Goal: Find specific page/section: Find specific page/section

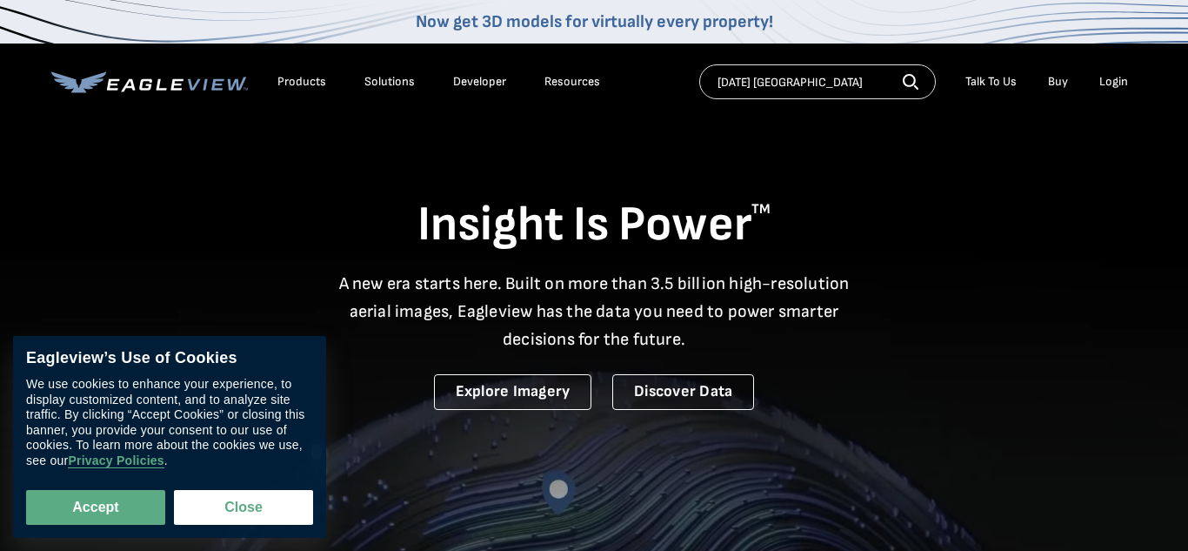
type input "[DATE] [GEOGRAPHIC_DATA]"
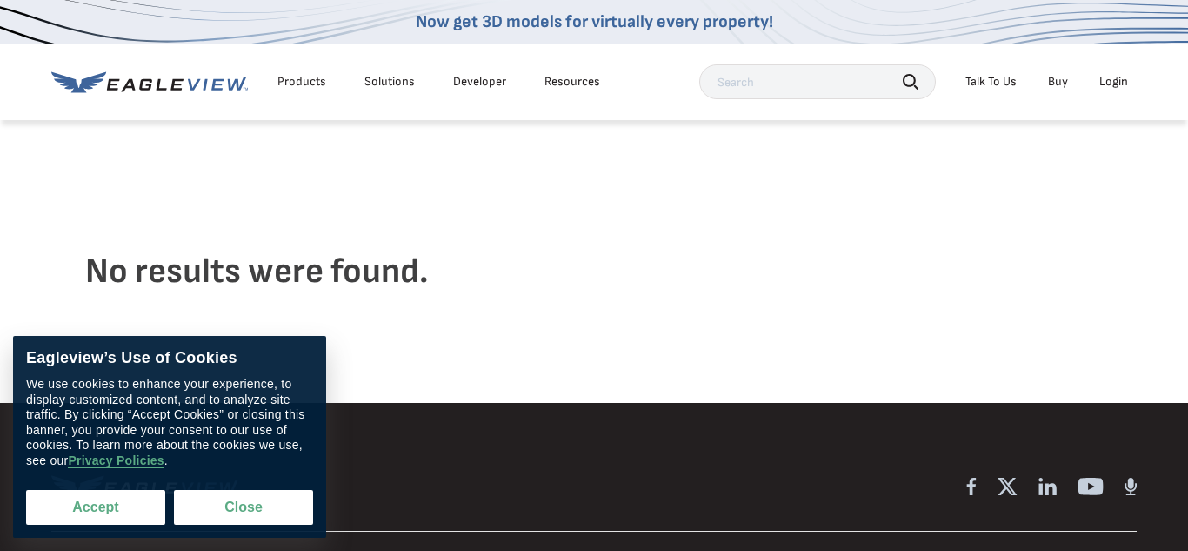
click at [122, 513] on button "Accept" at bounding box center [95, 507] width 139 height 35
checkbox input "true"
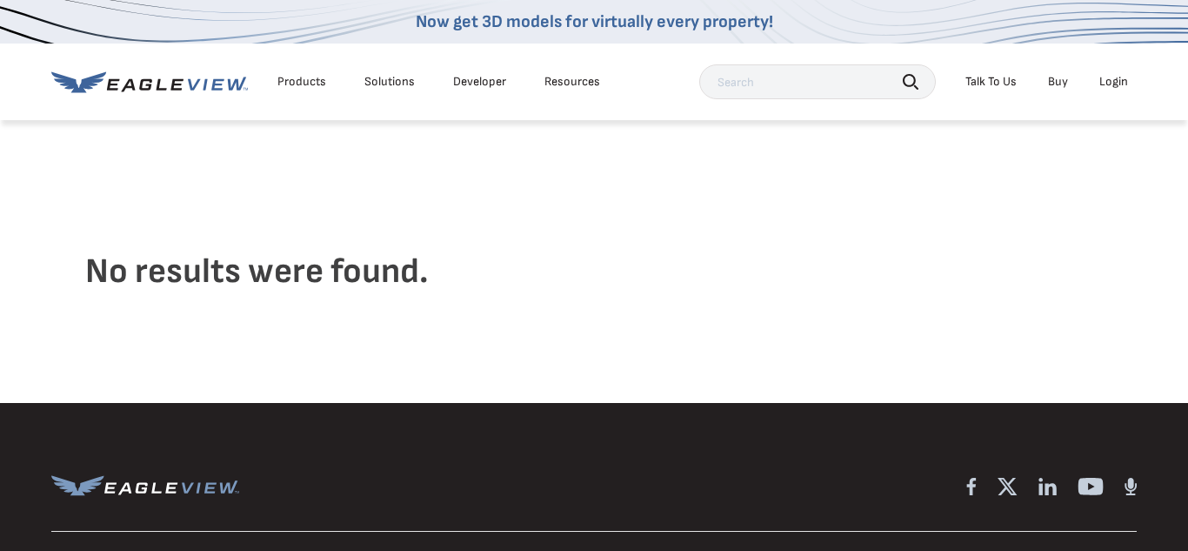
click at [819, 95] on input "text" at bounding box center [817, 81] width 237 height 35
type input "13 September Lane Westport CT"
click at [306, 83] on div "Products" at bounding box center [301, 82] width 49 height 16
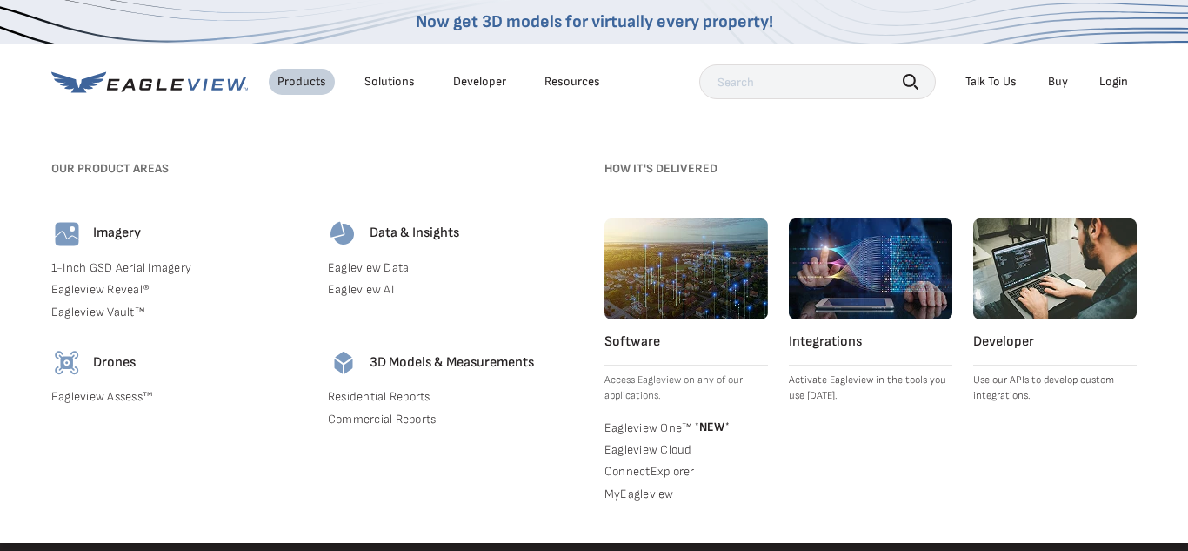
click at [91, 242] on div "Imagery" at bounding box center [179, 233] width 256 height 31
click at [801, 76] on input "text" at bounding box center [817, 81] width 237 height 35
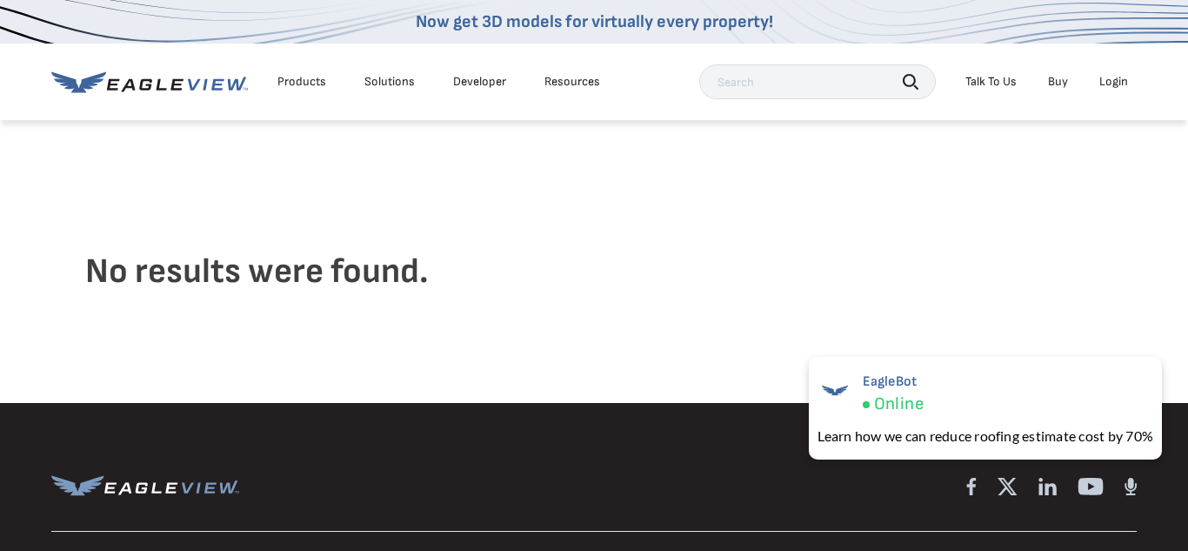
click at [770, 87] on input "text" at bounding box center [817, 81] width 237 height 35
type input "13 September Lane Weston ct"
